Goal: Task Accomplishment & Management: Manage account settings

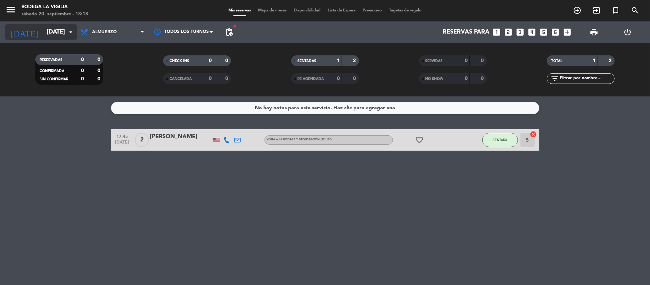
click at [65, 27] on input "[DATE]" at bounding box center [81, 32] width 77 height 14
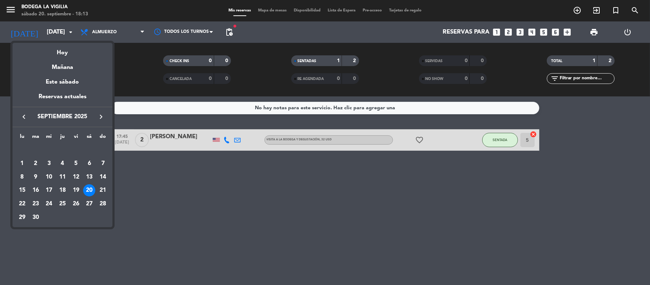
click at [66, 64] on div "Mañana" at bounding box center [62, 64] width 100 height 15
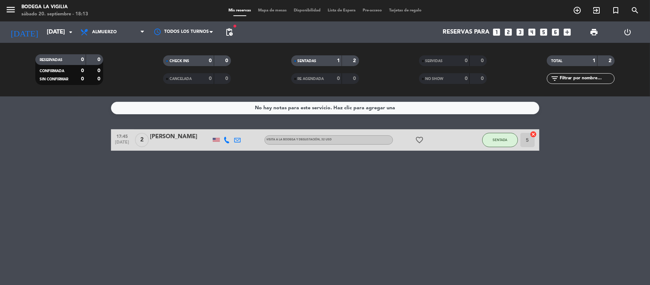
type input "[DATE]"
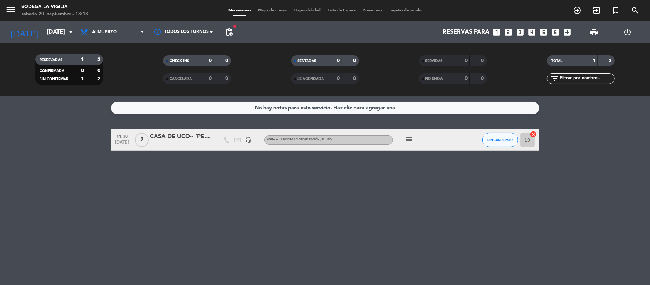
click at [406, 140] on icon "subject" at bounding box center [409, 140] width 9 height 9
click at [174, 136] on div "CASA DE UCO-- [PERSON_NAME]" at bounding box center [180, 136] width 61 height 9
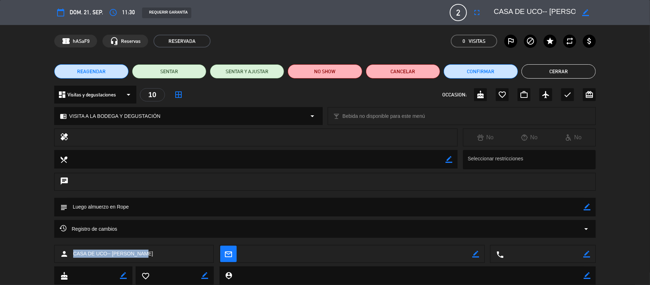
drag, startPoint x: 154, startPoint y: 252, endPoint x: 73, endPoint y: 252, distance: 80.3
click at [73, 252] on div "person CASA DE UCO-- [PERSON_NAME]" at bounding box center [134, 254] width 160 height 18
copy span "CASA DE UCO-- [PERSON_NAME]"
click at [522, 66] on li "Cerrar" at bounding box center [559, 71] width 74 height 14
click at [530, 68] on button "Cerrar" at bounding box center [559, 71] width 74 height 14
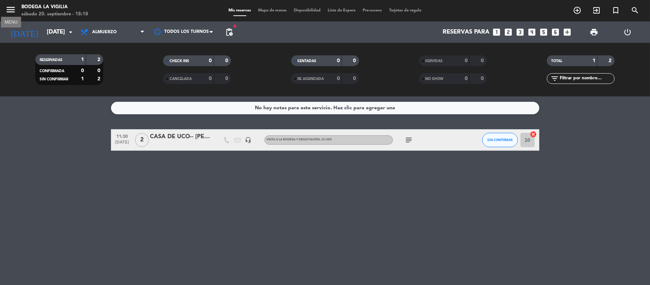
click at [9, 12] on icon "menu" at bounding box center [10, 9] width 11 height 11
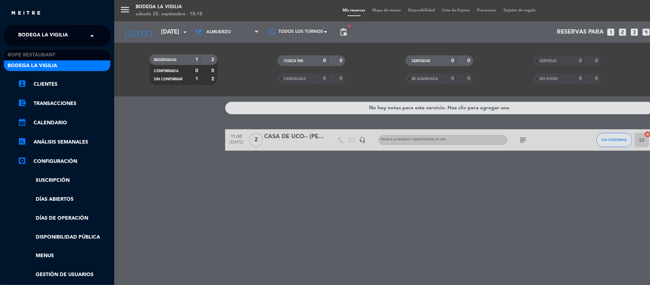
click at [80, 37] on input "text" at bounding box center [57, 36] width 87 height 16
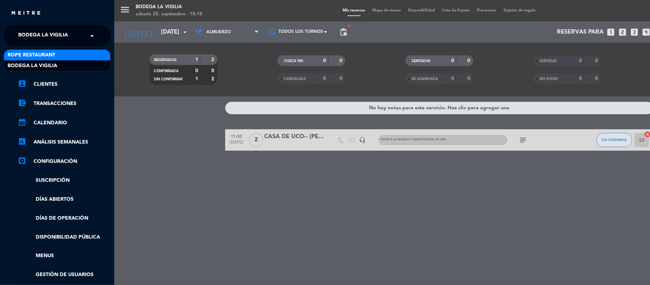
click at [73, 57] on div "Rope restaurant" at bounding box center [57, 55] width 106 height 11
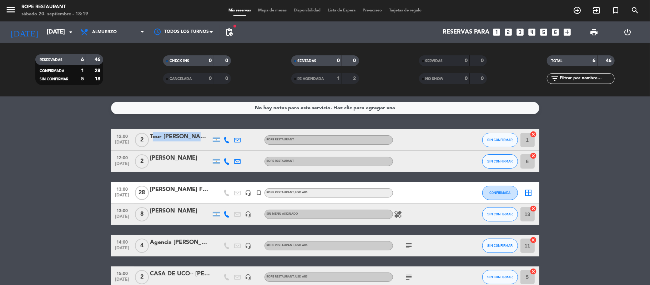
copy div "Tour [PERSON_NAME][GEOGRAPHIC_DATA]"
drag, startPoint x: 151, startPoint y: 137, endPoint x: 157, endPoint y: 153, distance: 16.7
click at [158, 152] on div "12:00 [DATE] 2 Tour [PERSON_NAME] de Uco ROPE RESTAURANT SIN CONFIRMAR 1 cancel…" at bounding box center [325, 208] width 428 height 159
click at [85, 146] on bookings-row "12:00 [DATE] 2 Tour [PERSON_NAME] de Uco ROPE RESTAURANT SIN CONFIRMAR 1 cancel…" at bounding box center [325, 208] width 650 height 159
click at [144, 193] on span "28" at bounding box center [142, 193] width 14 height 14
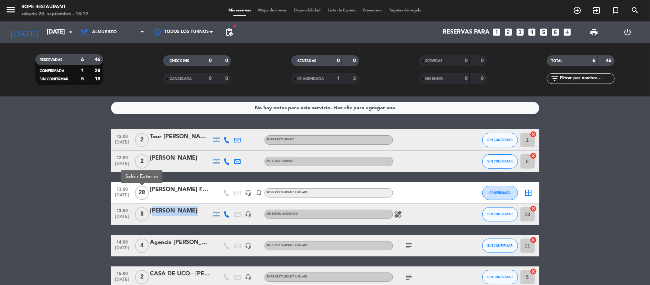
copy div "[PERSON_NAME]"
drag, startPoint x: 194, startPoint y: 207, endPoint x: 143, endPoint y: 210, distance: 51.5
click at [146, 210] on div "13:00 [DATE] 8 [PERSON_NAME] headset_mic Sin menú asignado healing SIN CONFIRMA…" at bounding box center [325, 213] width 428 height 21
click at [40, 206] on bookings-row "12:00 [DATE] 2 Tour [PERSON_NAME] de Uco ROPE RESTAURANT SIN CONFIRMAR 1 cancel…" at bounding box center [325, 208] width 650 height 159
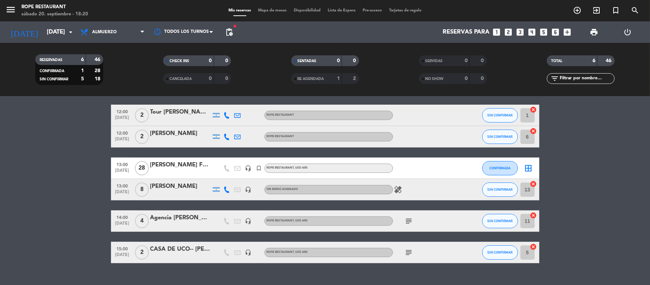
scroll to position [38, 0]
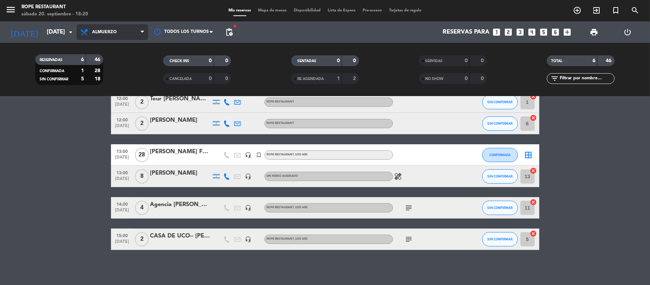
click at [106, 36] on span "Almuerzo" at bounding box center [112, 32] width 71 height 16
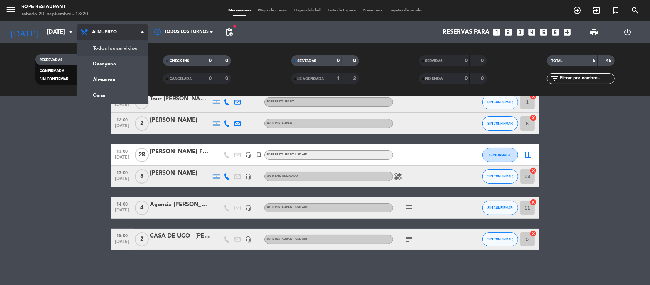
click at [116, 46] on div "menu Rope restaurant [DATE] 20. septiembre - 18:20 Mis reservas Mapa de mesas D…" at bounding box center [325, 48] width 650 height 96
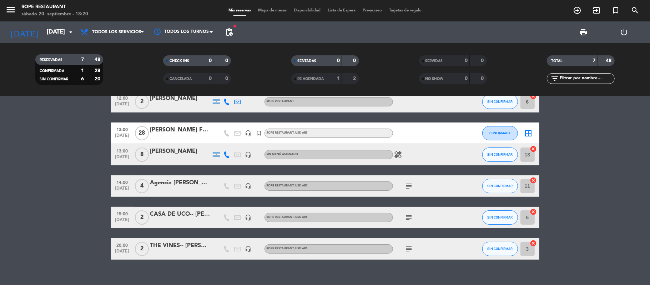
scroll to position [52, 0]
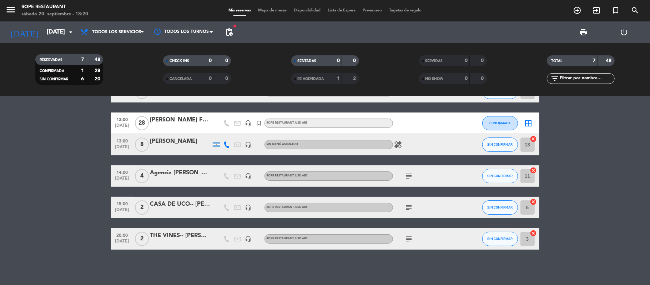
click at [166, 174] on div "Agencia [PERSON_NAME] Wine Camp-[PERSON_NAME]" at bounding box center [180, 172] width 61 height 9
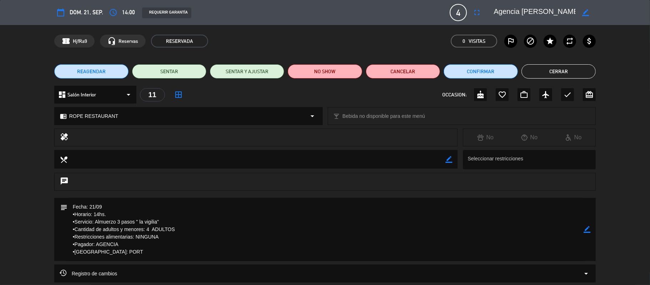
click at [550, 78] on button "Cerrar" at bounding box center [559, 71] width 74 height 14
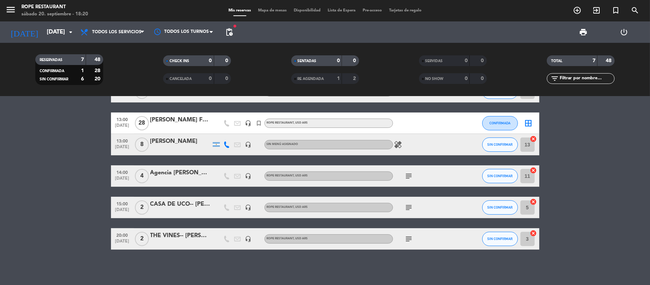
click at [190, 175] on div "Agencia [PERSON_NAME] Wine Camp-[PERSON_NAME]" at bounding box center [180, 172] width 61 height 9
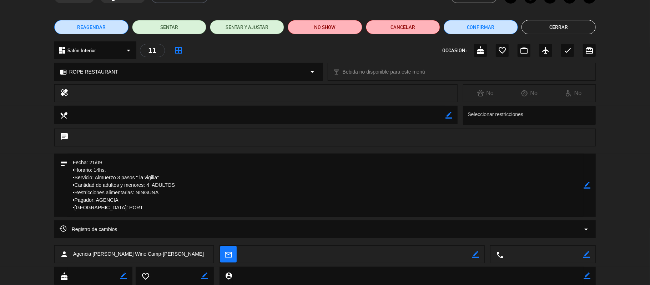
scroll to position [65, 0]
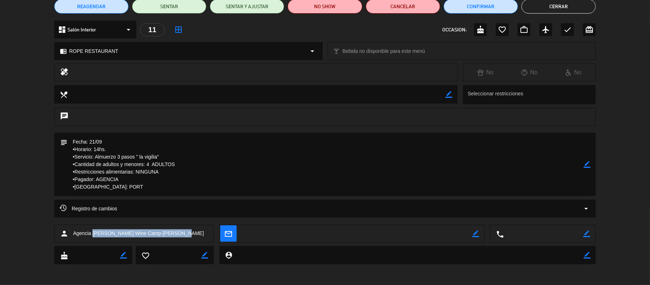
copy span "[PERSON_NAME] Wine Camp-[PERSON_NAME]"
drag, startPoint x: 181, startPoint y: 229, endPoint x: 93, endPoint y: 232, distance: 87.9
click at [93, 232] on div "person Agencia [PERSON_NAME] Wine Camp-[PERSON_NAME]" at bounding box center [134, 234] width 160 height 18
click at [580, 9] on button "Cerrar" at bounding box center [559, 6] width 74 height 14
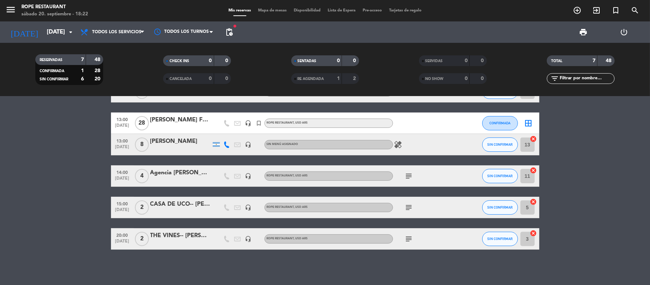
click at [166, 201] on div "CASA DE UCO-- [PERSON_NAME]" at bounding box center [180, 204] width 61 height 9
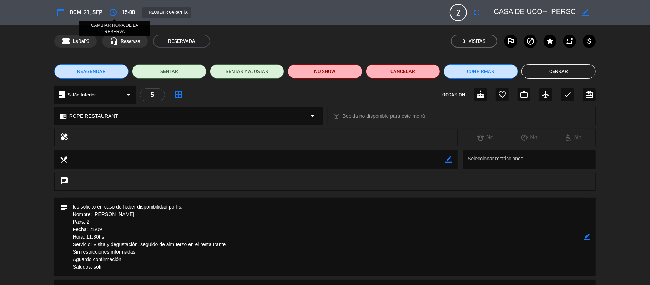
click at [111, 11] on icon "access_time" at bounding box center [113, 12] width 9 height 9
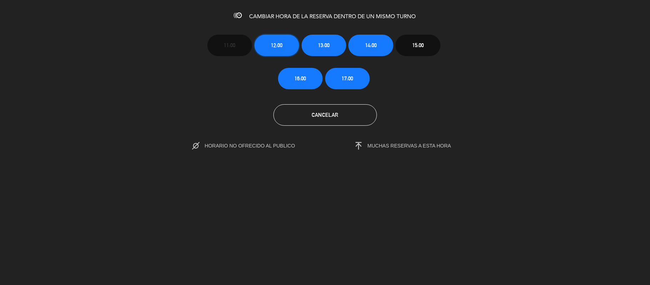
click at [280, 52] on button "12:00" at bounding box center [277, 45] width 45 height 21
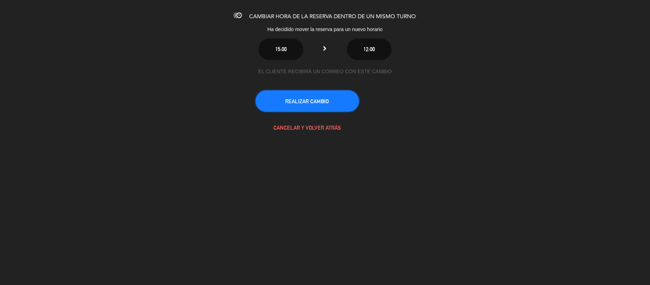
click at [316, 106] on button "REALIZAR CAMBIO" at bounding box center [308, 100] width 104 height 21
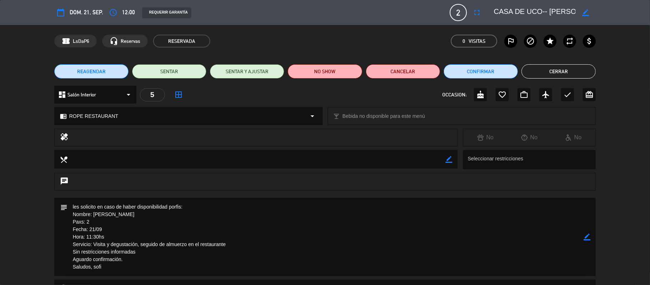
click at [545, 80] on div "REAGENDAR SENTAR SENTAR Y AJUSTAR NO SHOW Cancelar Confirmar Cerrar" at bounding box center [325, 71] width 650 height 29
click at [551, 69] on button "Cerrar" at bounding box center [559, 71] width 74 height 14
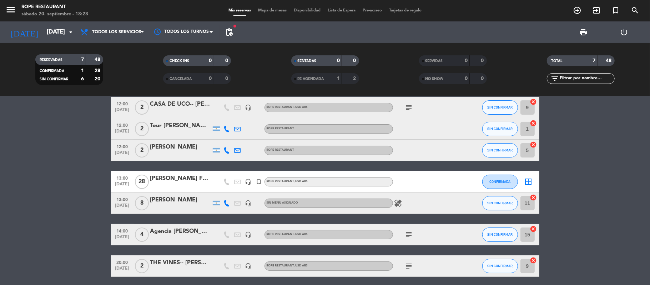
scroll to position [0, 0]
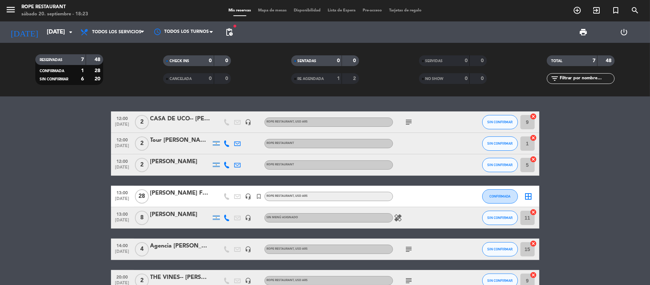
click at [226, 142] on icon at bounding box center [227, 143] width 6 height 6
click at [243, 129] on span at bounding box center [245, 132] width 6 height 6
click at [228, 166] on icon at bounding box center [227, 165] width 6 height 6
click at [242, 150] on span at bounding box center [245, 153] width 6 height 6
click at [228, 217] on icon at bounding box center [227, 218] width 6 height 6
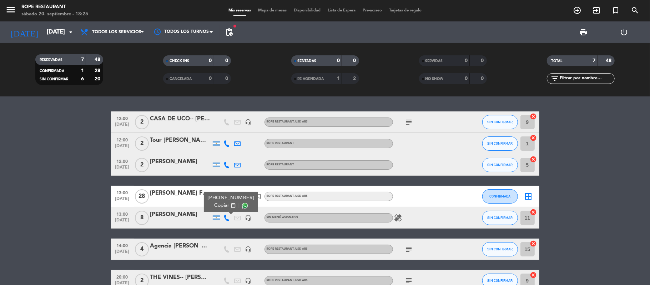
click at [243, 203] on span at bounding box center [245, 206] width 6 height 6
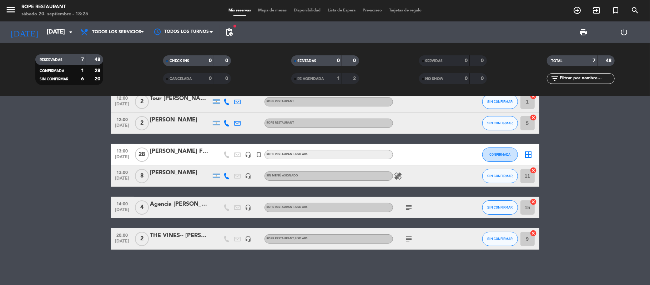
click at [557, 213] on bookings-row "12:00 [DATE] 2 CASA DE UCO-- [PERSON_NAME] headset_mic ROPE RESTAURANT , USD AR…" at bounding box center [325, 160] width 650 height 180
click at [500, 181] on button "SIN CONFIRMAR" at bounding box center [500, 176] width 36 height 14
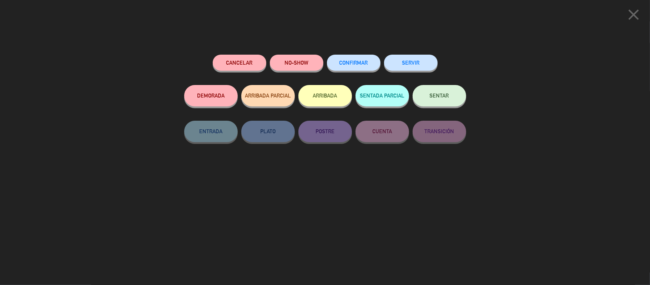
click at [357, 65] on span "CONFIRMAR" at bounding box center [354, 63] width 29 height 6
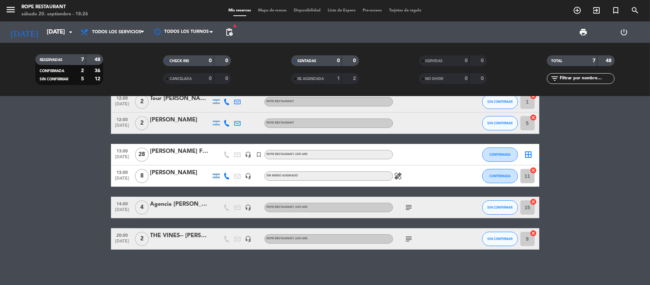
click at [408, 235] on icon "subject" at bounding box center [409, 239] width 9 height 9
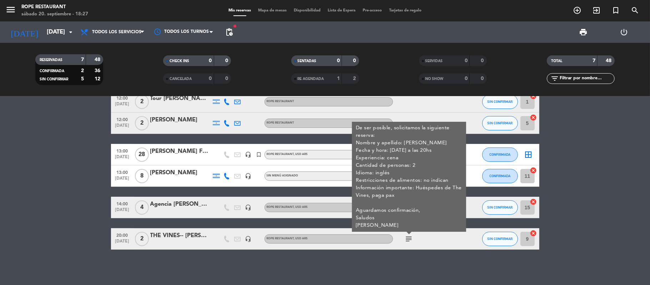
click at [409, 235] on icon "subject" at bounding box center [409, 239] width 9 height 9
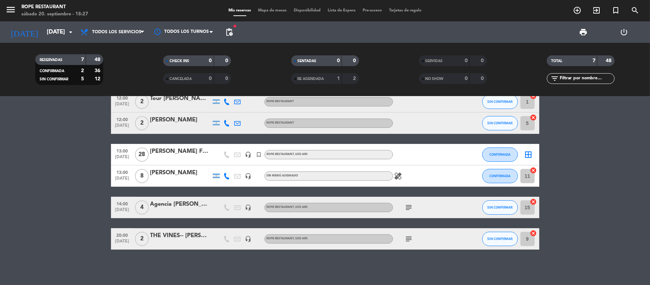
click at [176, 231] on div "THE VINES-- [PERSON_NAME]" at bounding box center [180, 235] width 61 height 9
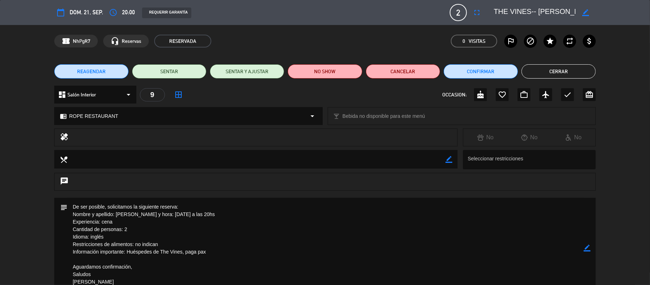
drag, startPoint x: 158, startPoint y: 212, endPoint x: 130, endPoint y: 212, distance: 27.5
click at [130, 212] on textarea at bounding box center [325, 248] width 517 height 101
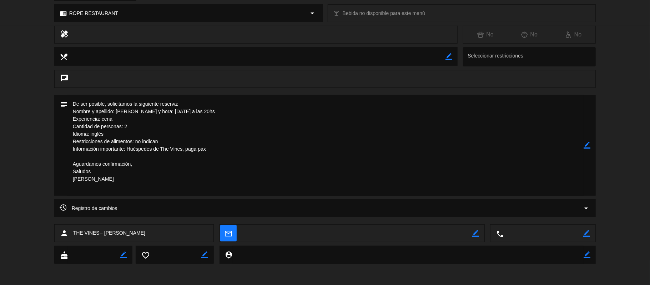
drag, startPoint x: 155, startPoint y: 230, endPoint x: 76, endPoint y: 231, distance: 78.9
click at [75, 231] on div "person THE VINES-- [PERSON_NAME]" at bounding box center [134, 233] width 160 height 18
copy span "THE VINES-- [PERSON_NAME]"
